Goal: Task Accomplishment & Management: Complete application form

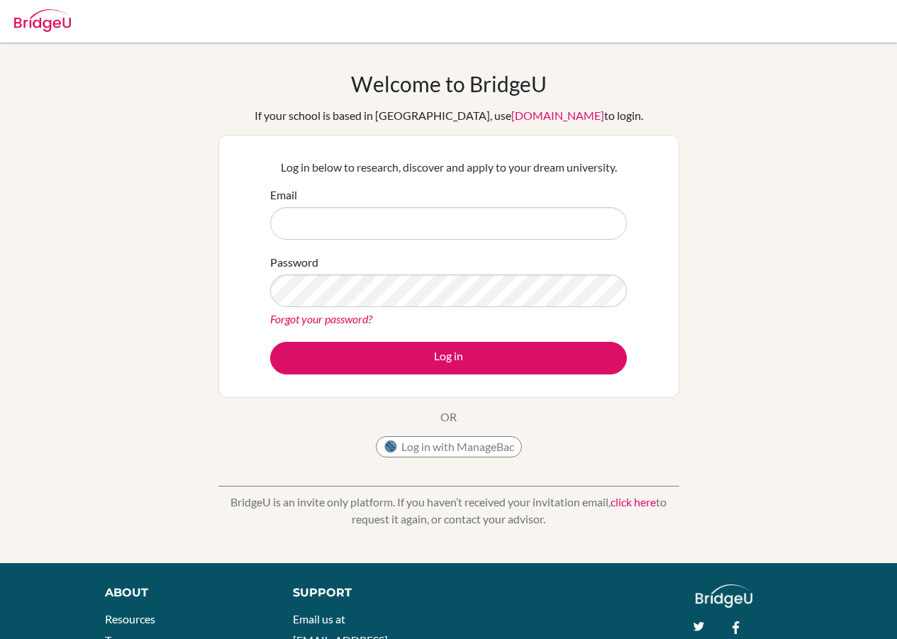
click at [626, 501] on link "click here" at bounding box center [633, 501] width 45 height 13
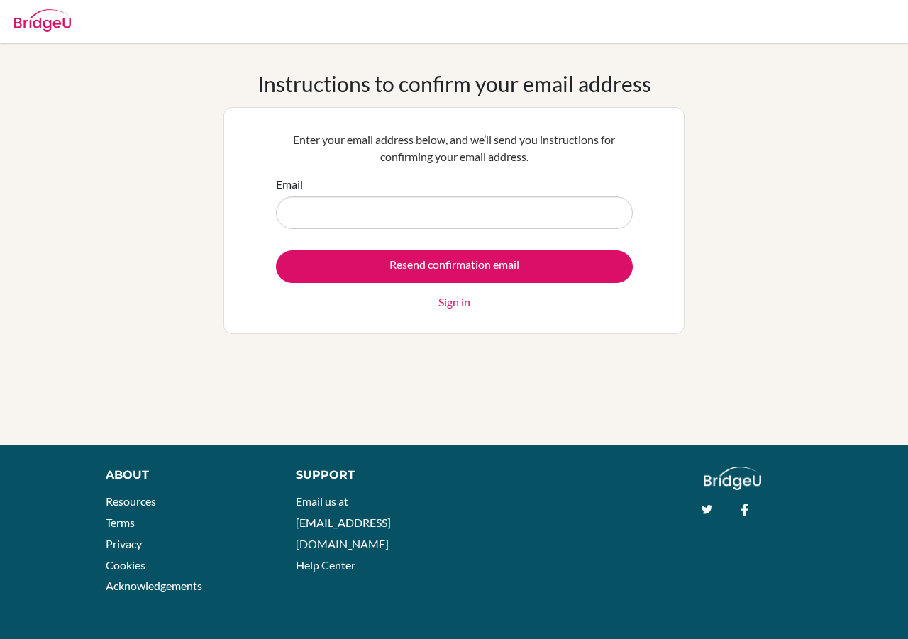
click at [322, 226] on input "Email" at bounding box center [454, 212] width 357 height 33
click at [328, 221] on input "Email" at bounding box center [454, 212] width 357 height 33
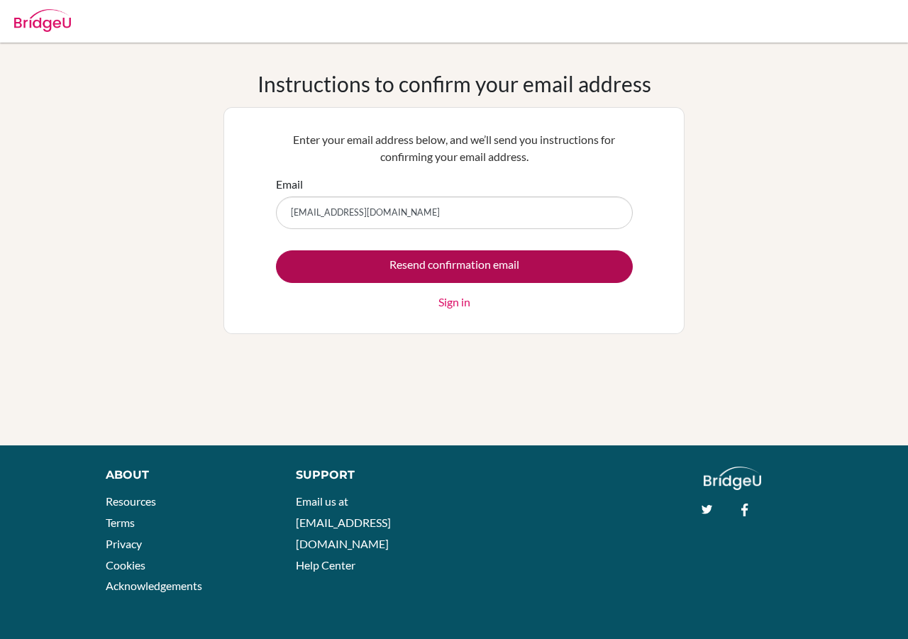
type input "[EMAIL_ADDRESS][DOMAIN_NAME]"
click at [457, 266] on input "Resend confirmation email" at bounding box center [454, 266] width 357 height 33
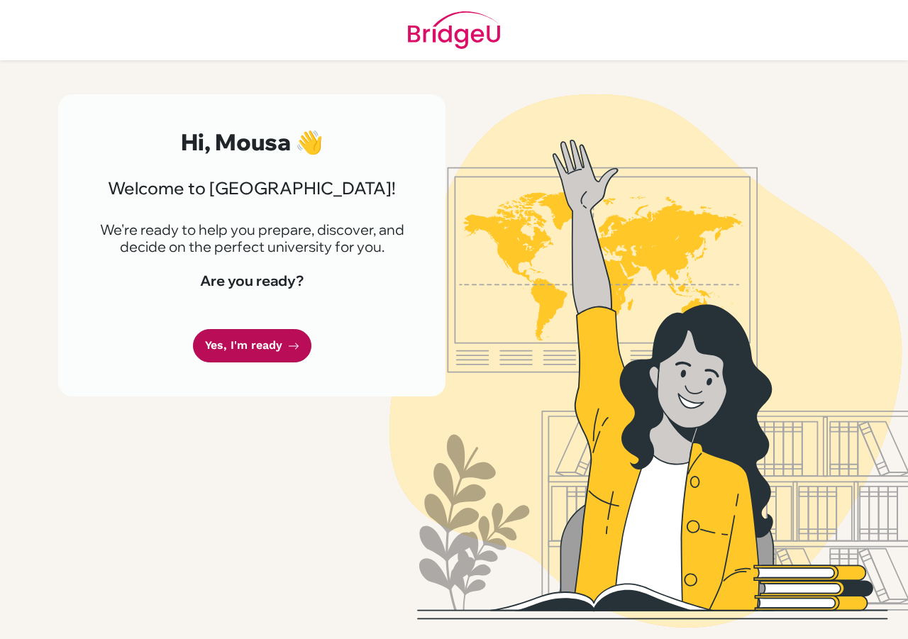
click at [252, 353] on link "Yes, I'm ready" at bounding box center [252, 345] width 118 height 33
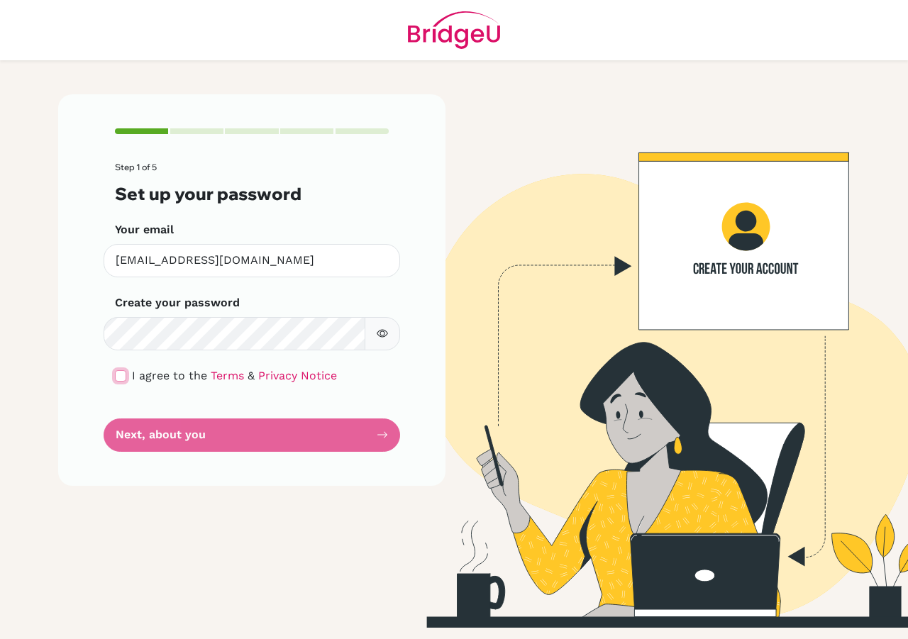
click at [123, 375] on input "checkbox" at bounding box center [120, 375] width 11 height 11
checkbox input "true"
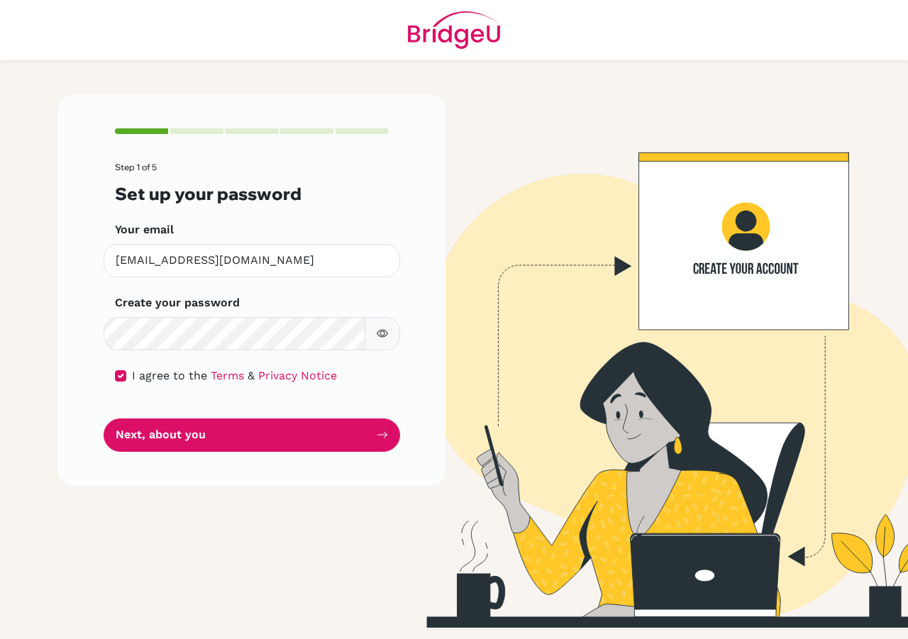
click at [387, 332] on icon "button" at bounding box center [382, 334] width 11 height 8
click at [386, 332] on icon "button" at bounding box center [384, 333] width 8 height 6
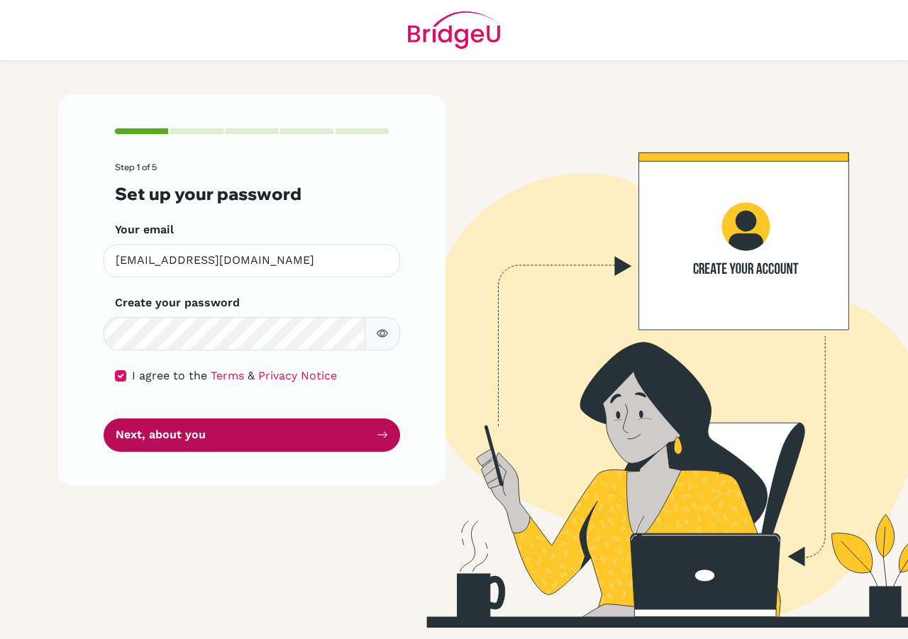
click at [202, 434] on button "Next, about you" at bounding box center [252, 434] width 296 height 33
